Goal: Task Accomplishment & Management: Manage account settings

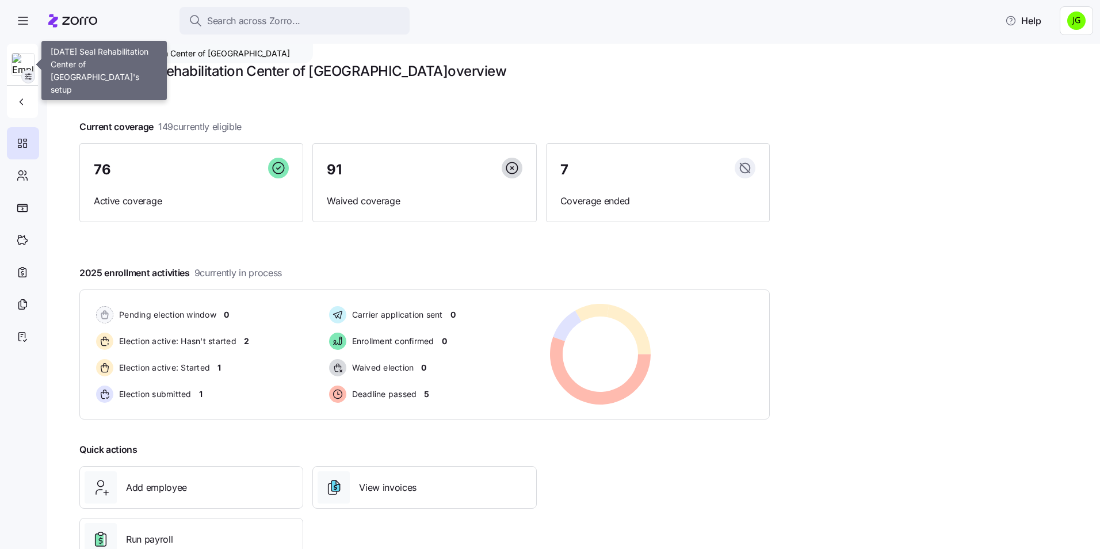
click at [28, 77] on icon "button" at bounding box center [28, 76] width 9 height 9
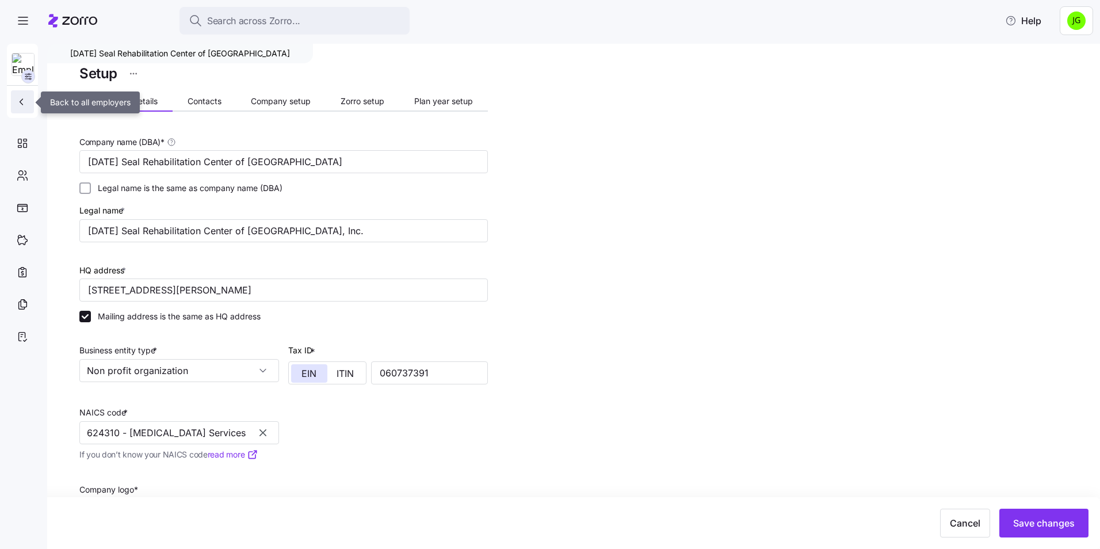
click at [23, 105] on icon "button" at bounding box center [22, 102] width 12 height 12
click at [20, 104] on icon "button" at bounding box center [22, 102] width 12 height 12
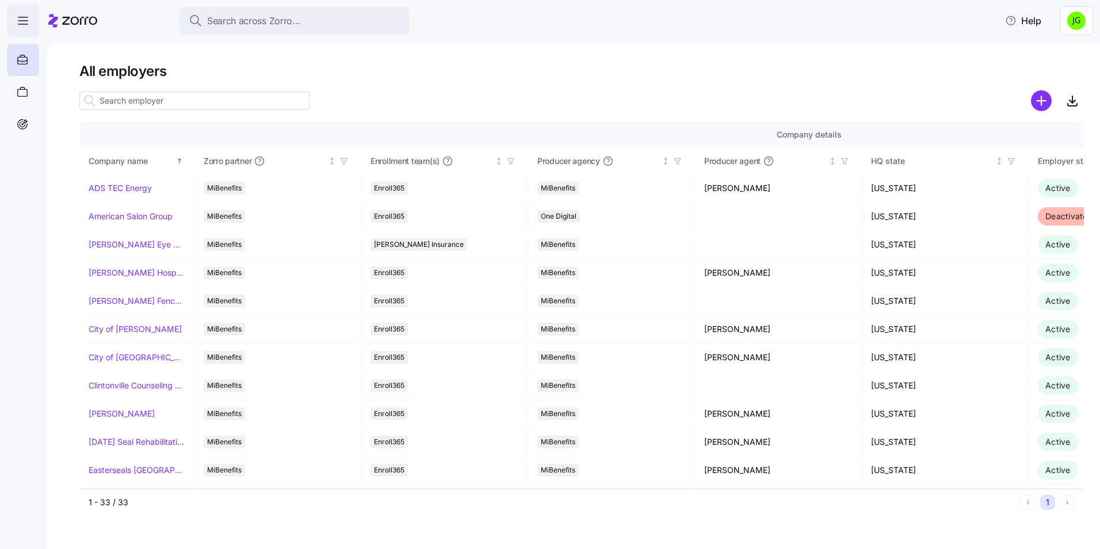
click at [25, 31] on span "button" at bounding box center [22, 20] width 31 height 31
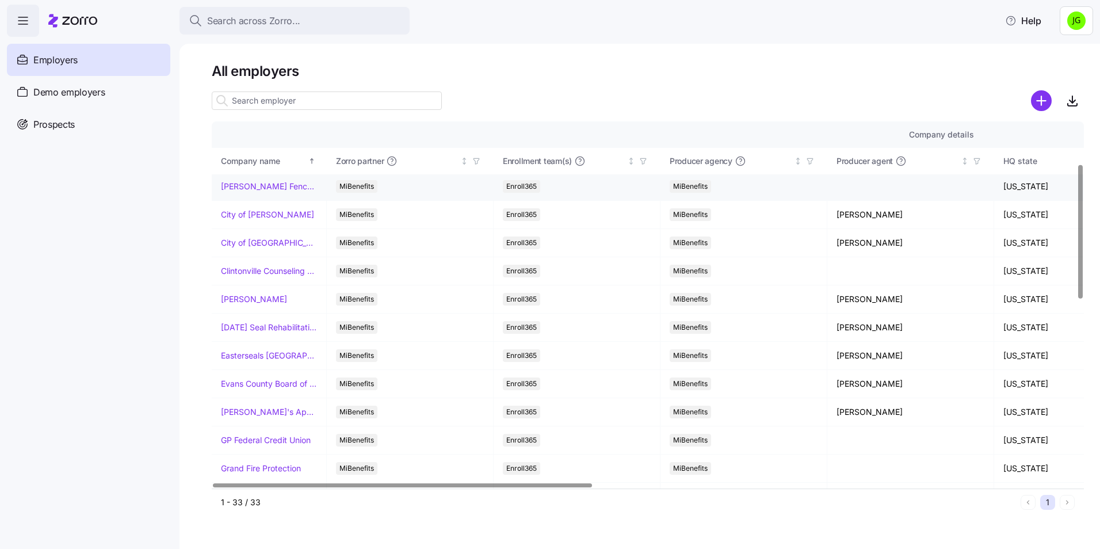
scroll to position [115, 0]
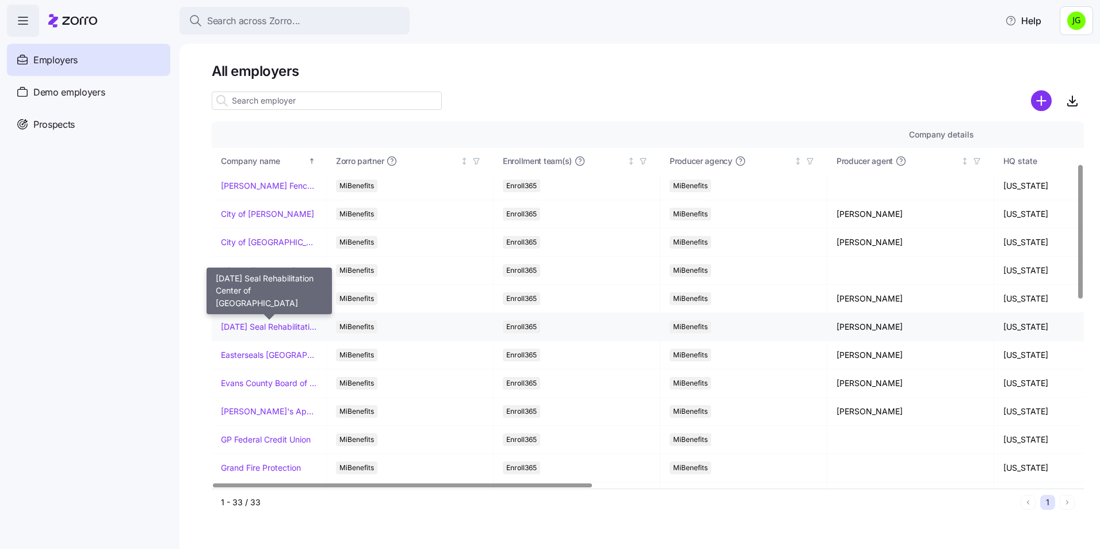
click at [269, 326] on link "[DATE] Seal Rehabilitation Center of [GEOGRAPHIC_DATA]" at bounding box center [269, 327] width 96 height 12
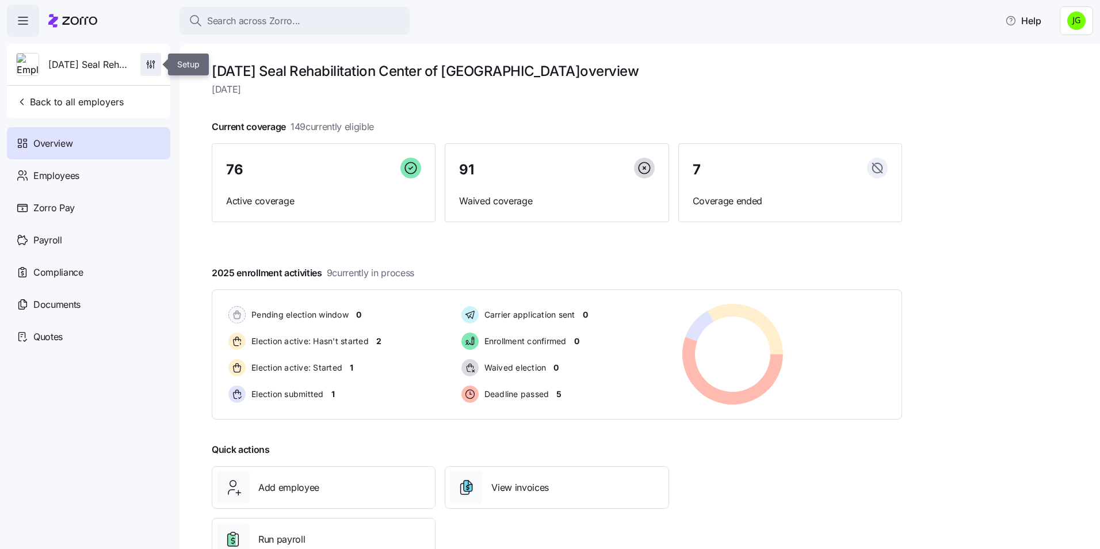
click at [147, 63] on icon "button" at bounding box center [151, 65] width 12 height 12
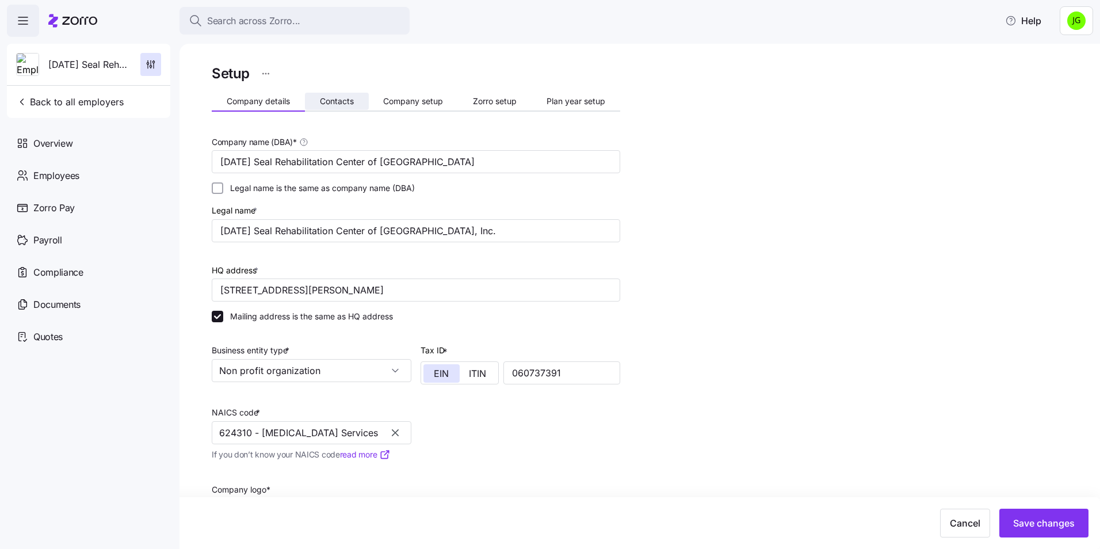
click at [344, 102] on span "Contacts" at bounding box center [337, 101] width 34 height 8
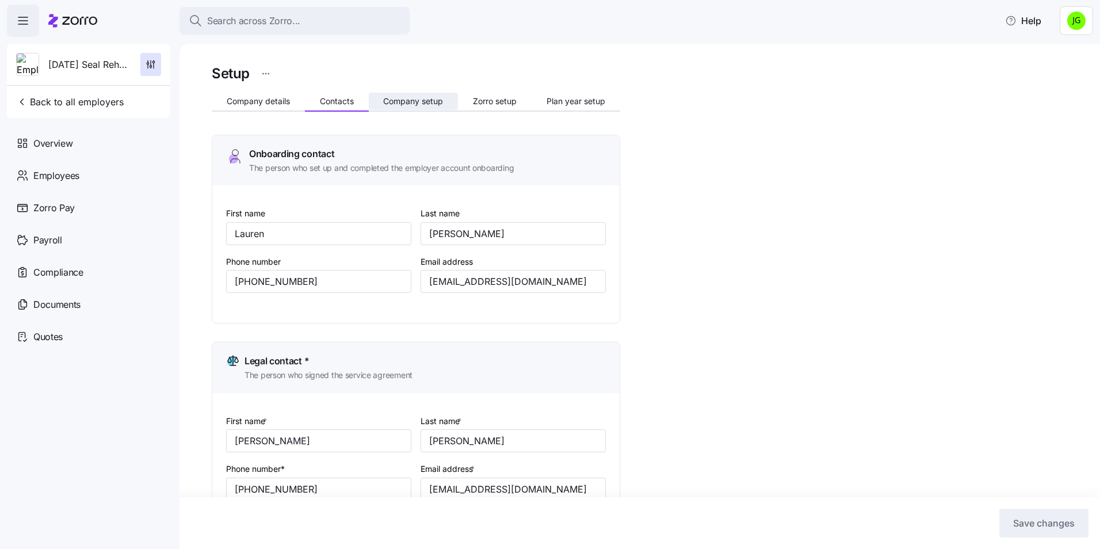
click at [424, 100] on span "Company setup" at bounding box center [413, 101] width 60 height 8
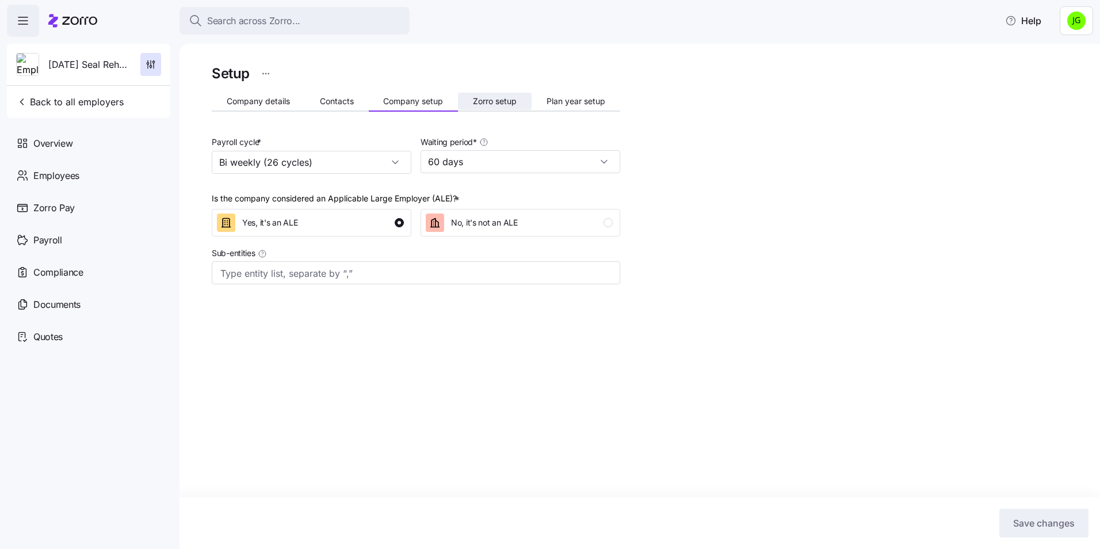
click at [504, 107] on button "Zorro setup" at bounding box center [495, 101] width 74 height 17
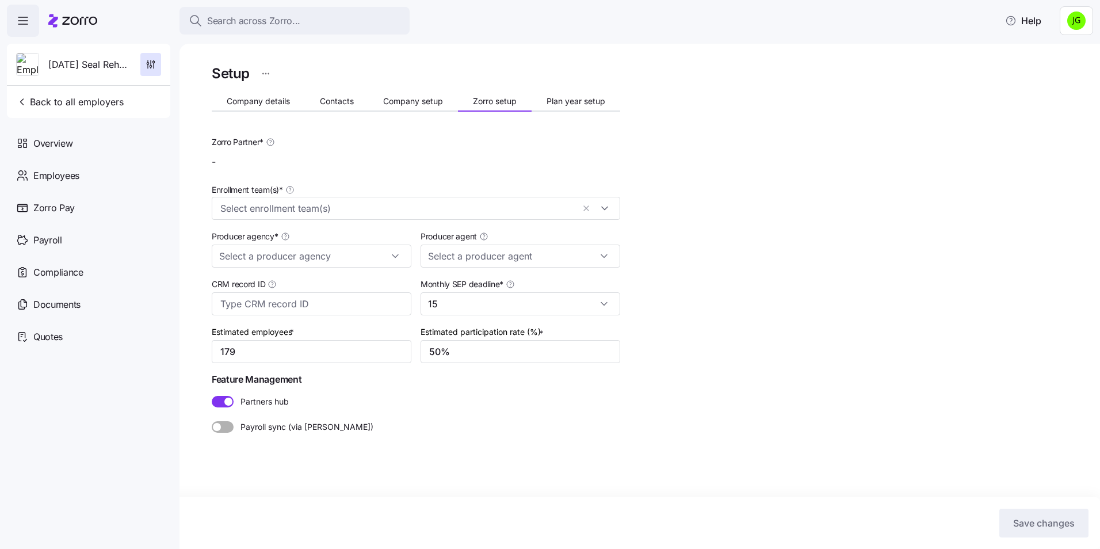
type input "[PERSON_NAME] ([PERSON_NAME][EMAIL_ADDRESS][DOMAIN_NAME])"
type input "MiBenefits"
click at [585, 98] on span "Plan year setup" at bounding box center [576, 101] width 59 height 8
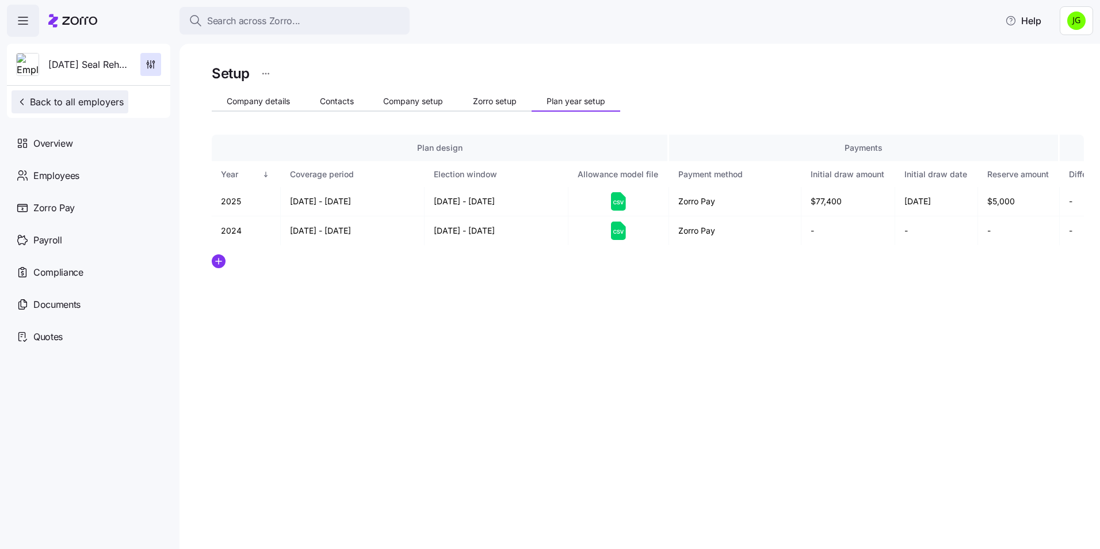
click at [33, 103] on span "Back to all employers" at bounding box center [70, 102] width 108 height 14
